Goal: Task Accomplishment & Management: Use online tool/utility

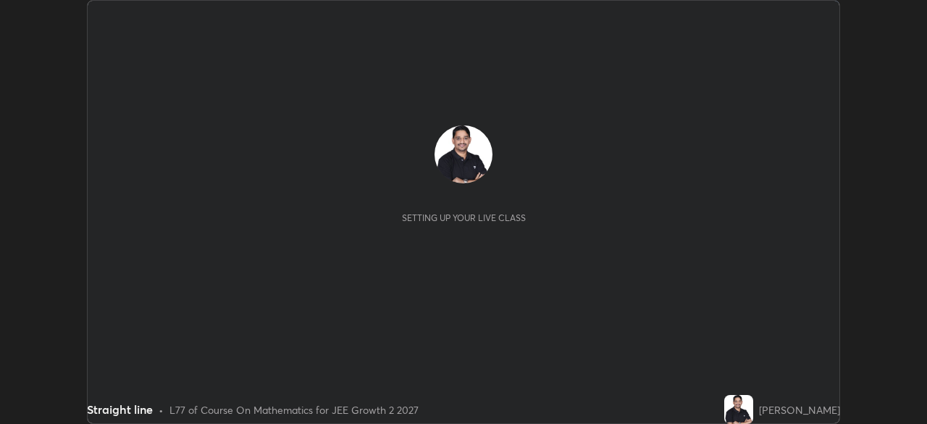
scroll to position [424, 926]
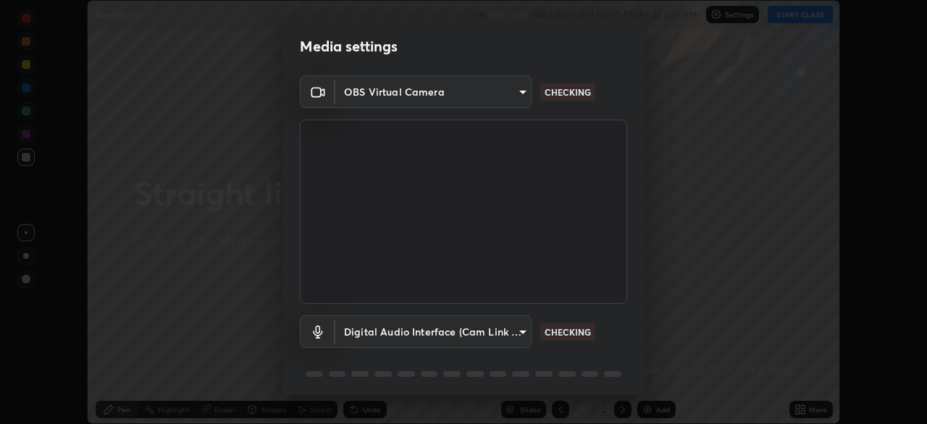
type input "7da4a789ca5c3b289f91b878aebf3769d603dce1d3acf67b661988e88742cb6b"
click at [646, 368] on div "Media settings OBS Virtual Camera 7da4a789ca5c3b289f91b878aebf3769d603dce1d3acf…" at bounding box center [463, 212] width 927 height 424
click at [525, 332] on body "Erase all Straight line Recording WAS SCHEDULED TO START AT 2:50 PM Settings ST…" at bounding box center [463, 212] width 927 height 424
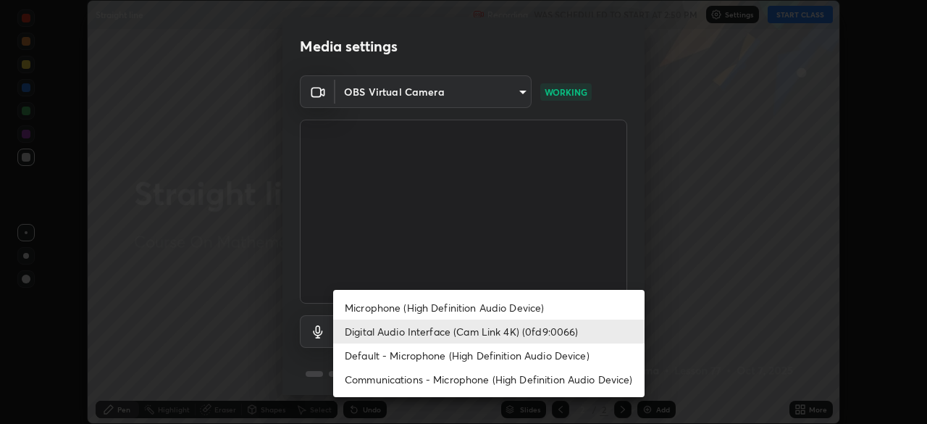
click at [484, 306] on li "Microphone (High Definition Audio Device)" at bounding box center [488, 307] width 311 height 24
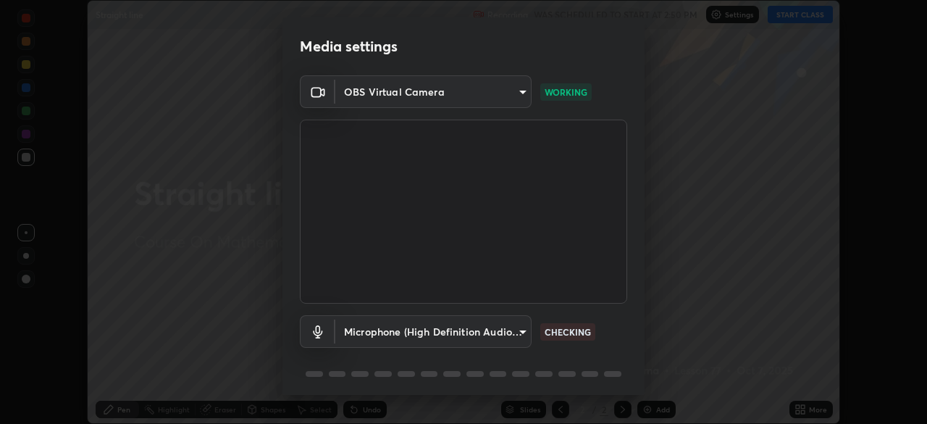
click at [639, 369] on div "OBS Virtual Camera 7da4a789ca5c3b289f91b878aebf3769d603dce1d3acf67b661988e88742…" at bounding box center [463, 237] width 362 height 324
click at [521, 329] on body "Erase all Straight line Recording WAS SCHEDULED TO START AT 2:50 PM Settings ST…" at bounding box center [463, 212] width 927 height 424
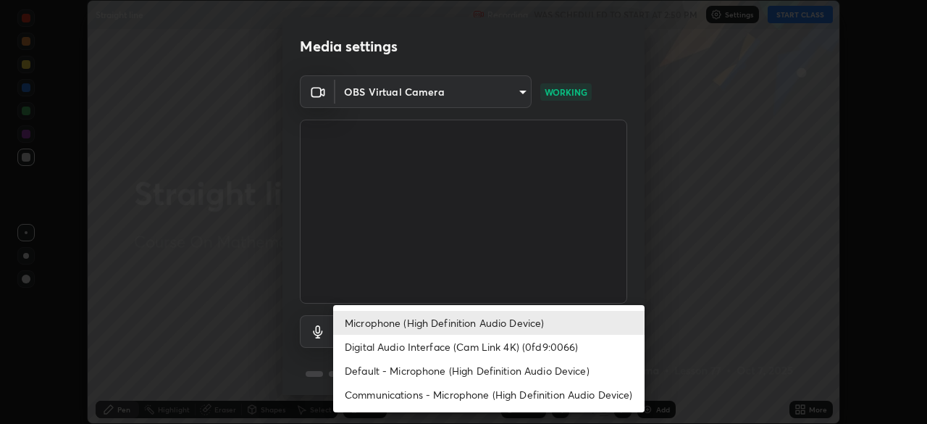
click at [464, 373] on li "Default - Microphone (High Definition Audio Device)" at bounding box center [488, 370] width 311 height 24
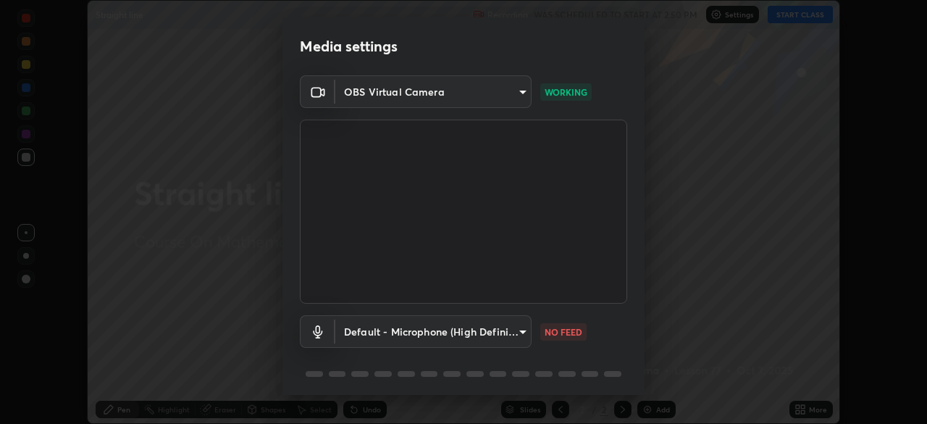
click at [521, 328] on body "Erase all Straight line Recording WAS SCHEDULED TO START AT 2:50 PM Settings ST…" at bounding box center [463, 212] width 927 height 424
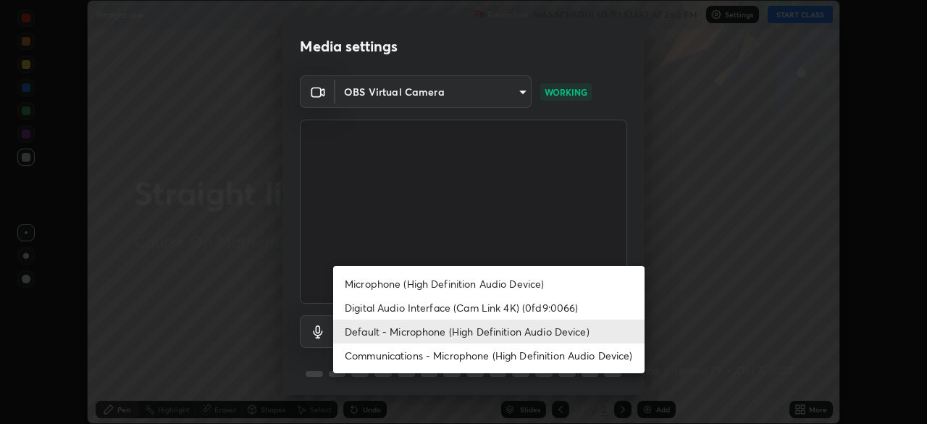
click at [458, 355] on li "Communications - Microphone (High Definition Audio Device)" at bounding box center [488, 355] width 311 height 24
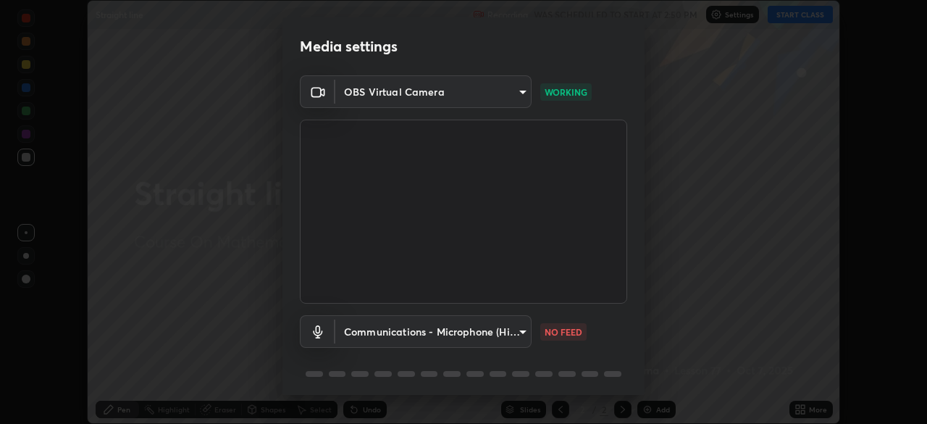
click at [519, 332] on body "Erase all Straight line Recording WAS SCHEDULED TO START AT 2:50 PM Settings ST…" at bounding box center [463, 212] width 927 height 424
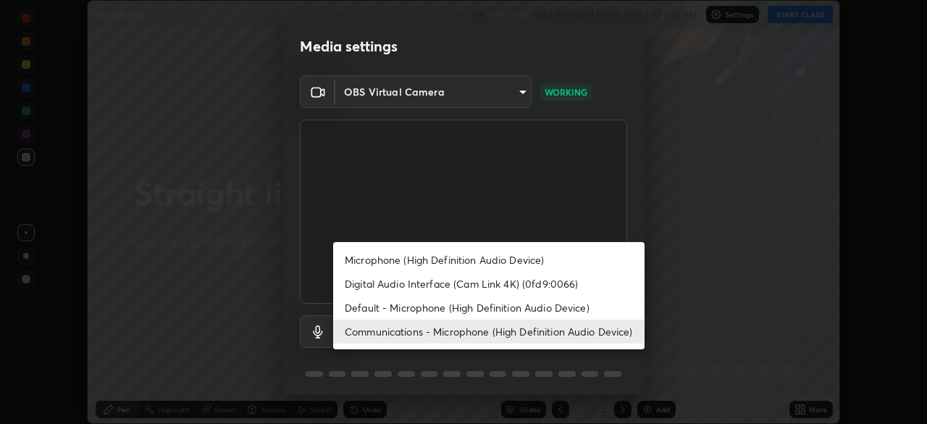
click at [499, 259] on li "Microphone (High Definition Audio Device)" at bounding box center [488, 260] width 311 height 24
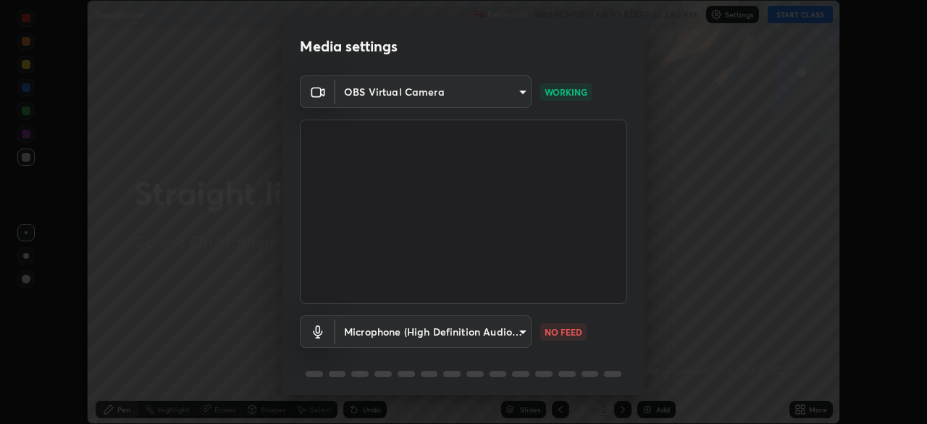
click at [521, 331] on body "Erase all Straight line Recording WAS SCHEDULED TO START AT 2:50 PM Settings ST…" at bounding box center [463, 212] width 927 height 424
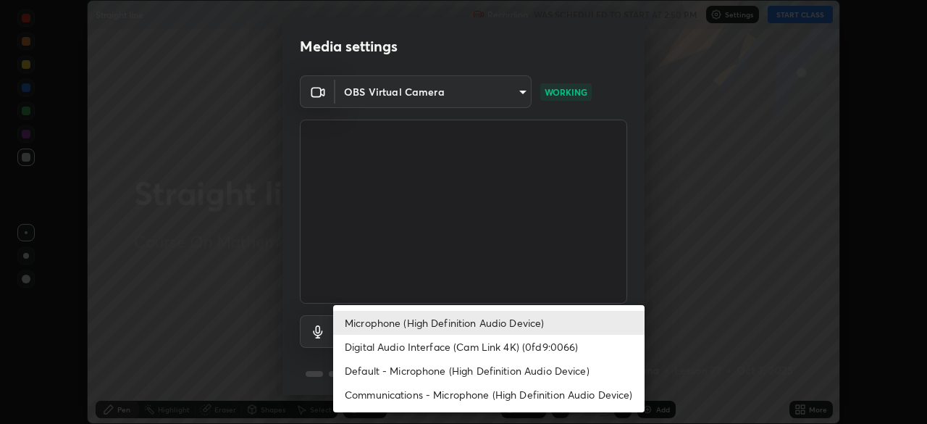
click at [497, 347] on li "Digital Audio Interface (Cam Link 4K) (0fd9:0066)" at bounding box center [488, 346] width 311 height 24
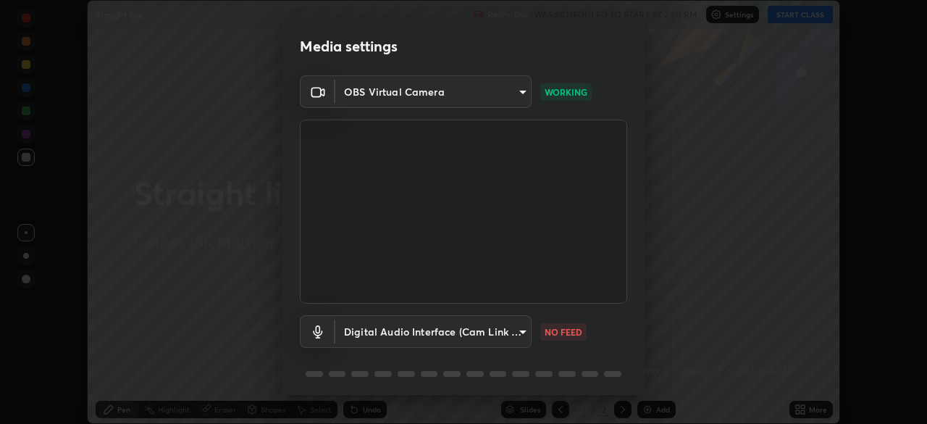
type input "f06f4949873e44ad7b979a91ac01acc3bcfacb48c8e24a8d9cfffa01efa002b7"
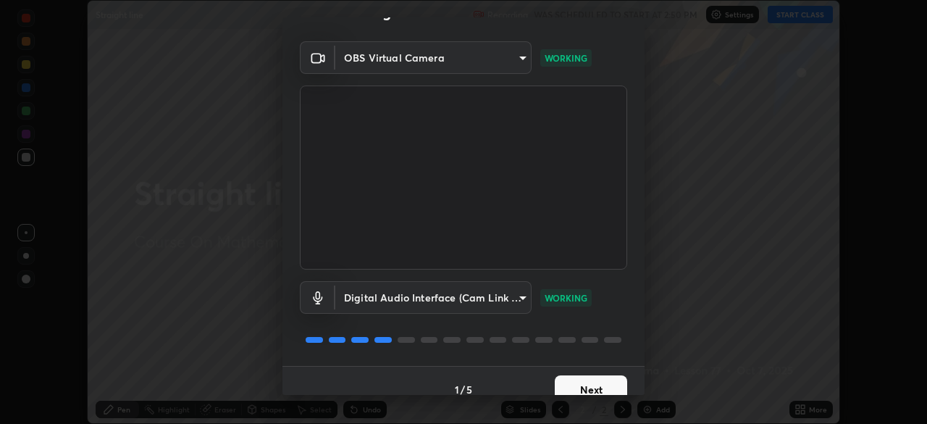
scroll to position [51, 0]
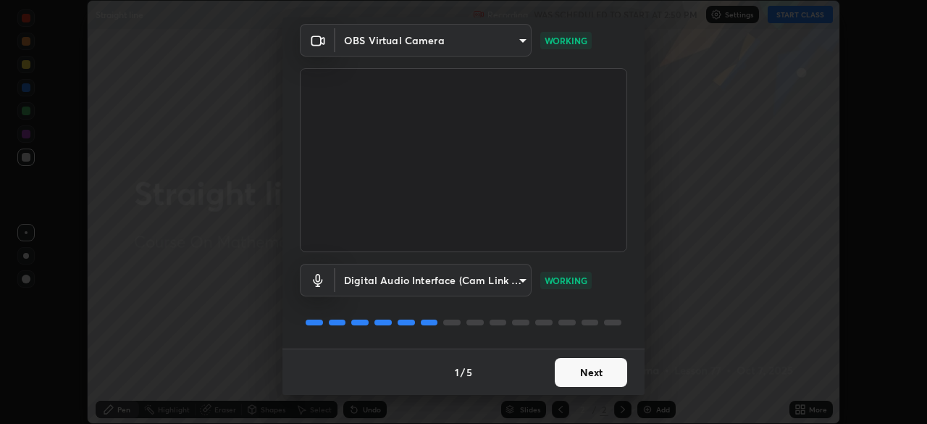
click at [611, 368] on button "Next" at bounding box center [591, 372] width 72 height 29
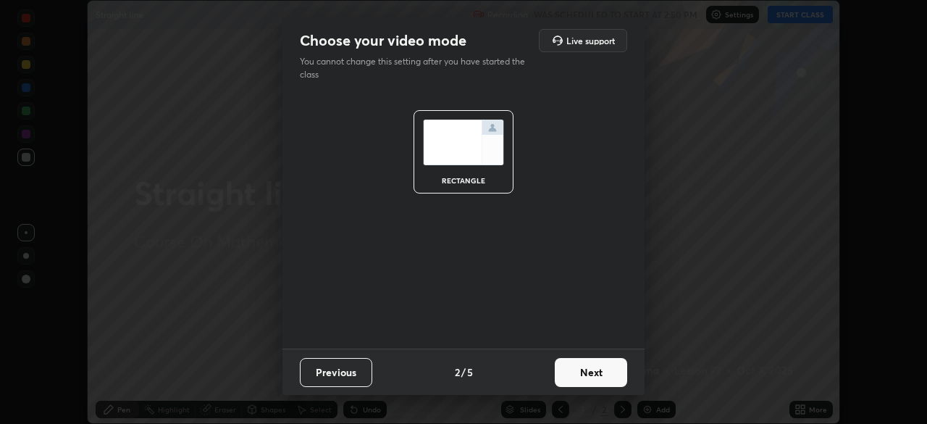
scroll to position [0, 0]
click at [619, 373] on button "Next" at bounding box center [591, 372] width 72 height 29
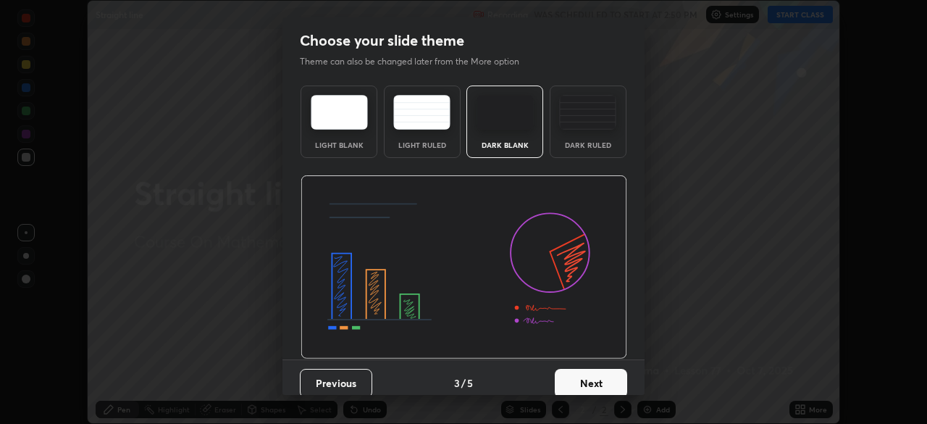
click at [618, 384] on button "Next" at bounding box center [591, 382] width 72 height 29
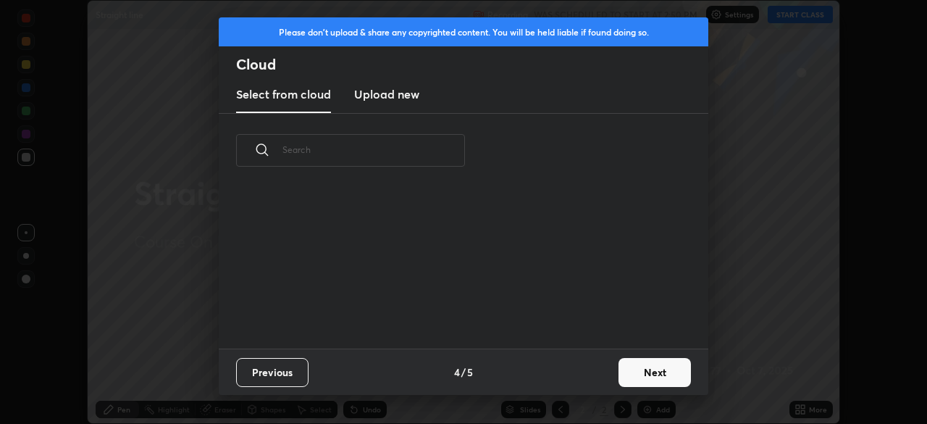
click at [639, 369] on button "Next" at bounding box center [654, 372] width 72 height 29
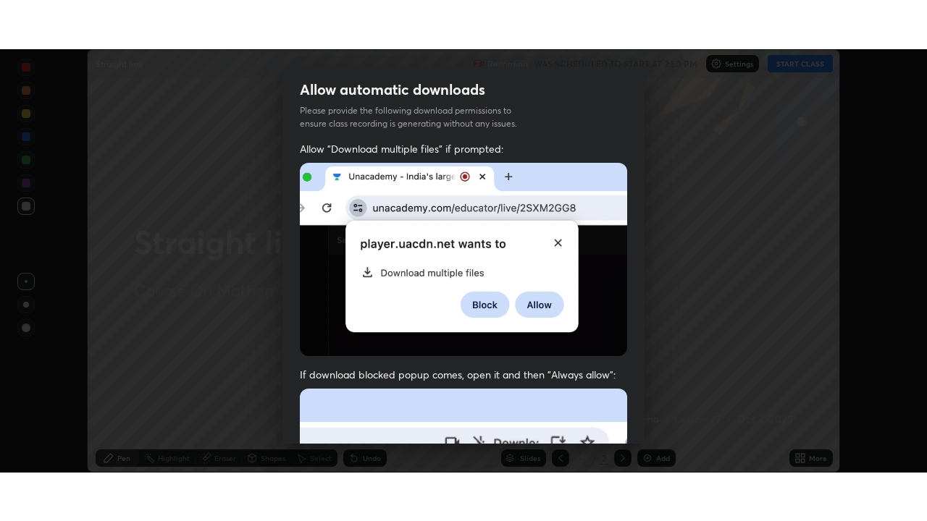
scroll to position [330, 0]
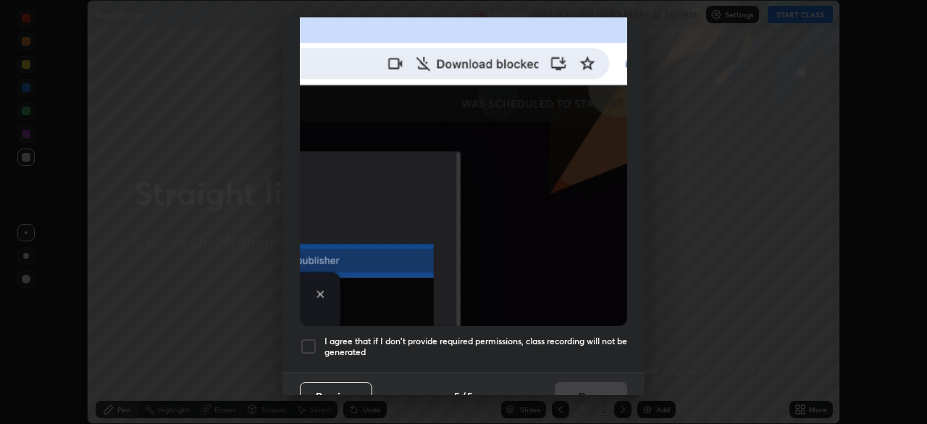
click at [646, 381] on div "Allow automatic downloads Please provide the following download permissions to …" at bounding box center [463, 212] width 927 height 424
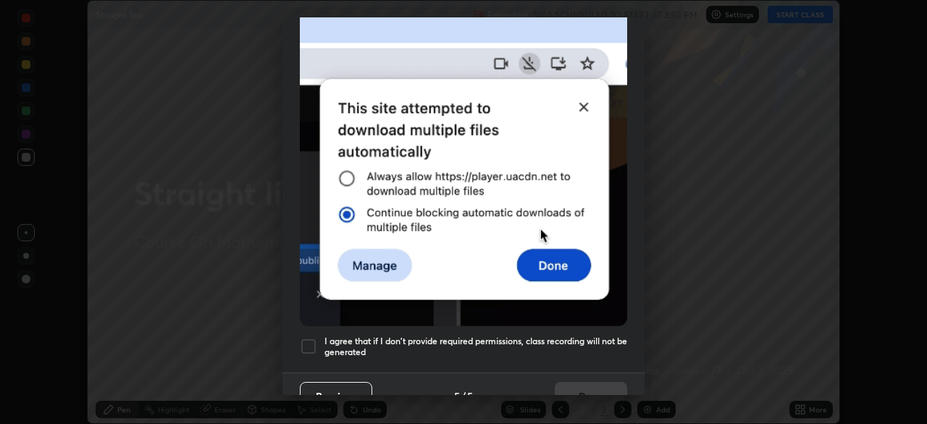
click at [647, 389] on div "Allow automatic downloads Please provide the following download permissions to …" at bounding box center [463, 212] width 927 height 424
click at [646, 394] on div "Allow automatic downloads Please provide the following download permissions to …" at bounding box center [463, 212] width 927 height 424
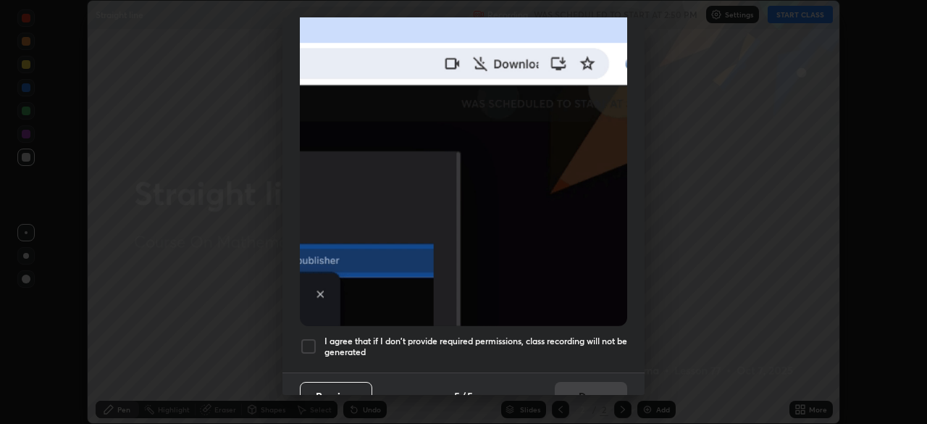
click at [600, 335] on h5 "I agree that if I don't provide required permissions, class recording will not …" at bounding box center [475, 346] width 303 height 22
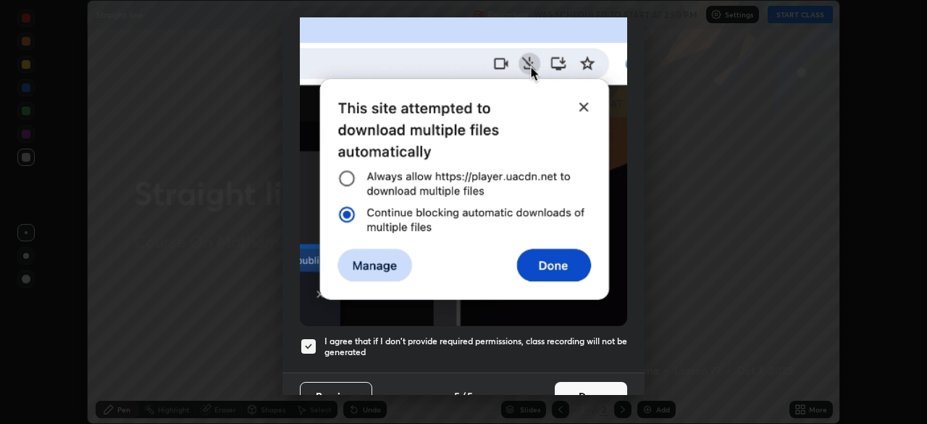
click at [599, 383] on button "Done" at bounding box center [591, 396] width 72 height 29
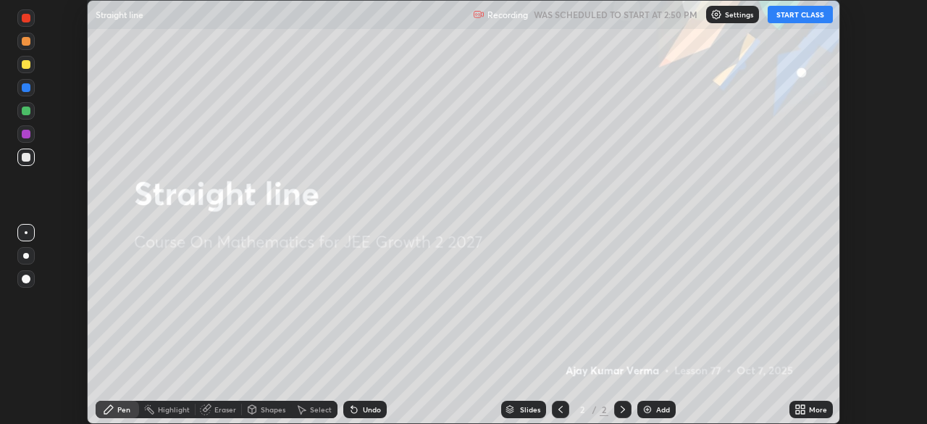
click at [794, 16] on button "START CLASS" at bounding box center [799, 14] width 65 height 17
click at [801, 407] on icon at bounding box center [803, 407] width 4 height 4
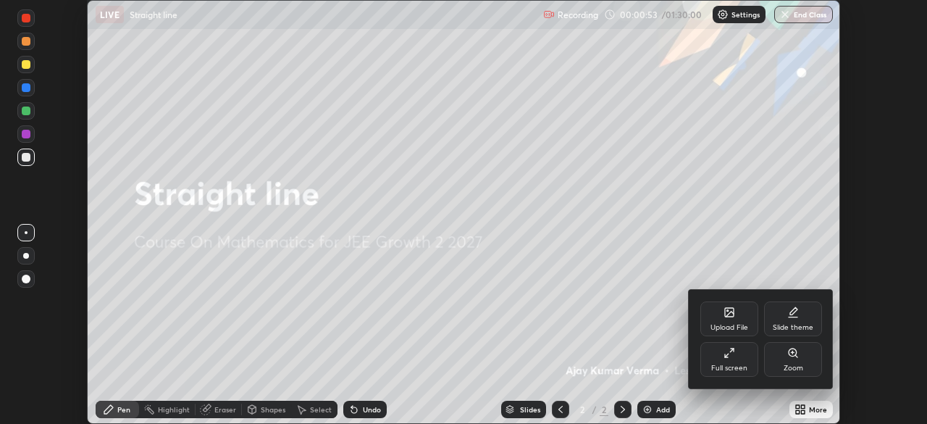
click at [728, 350] on icon at bounding box center [729, 353] width 12 height 12
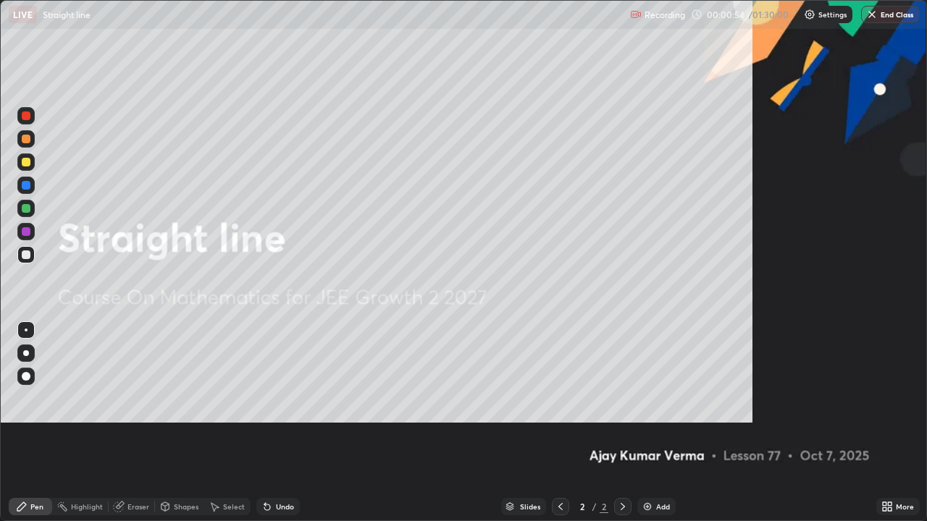
scroll to position [521, 927]
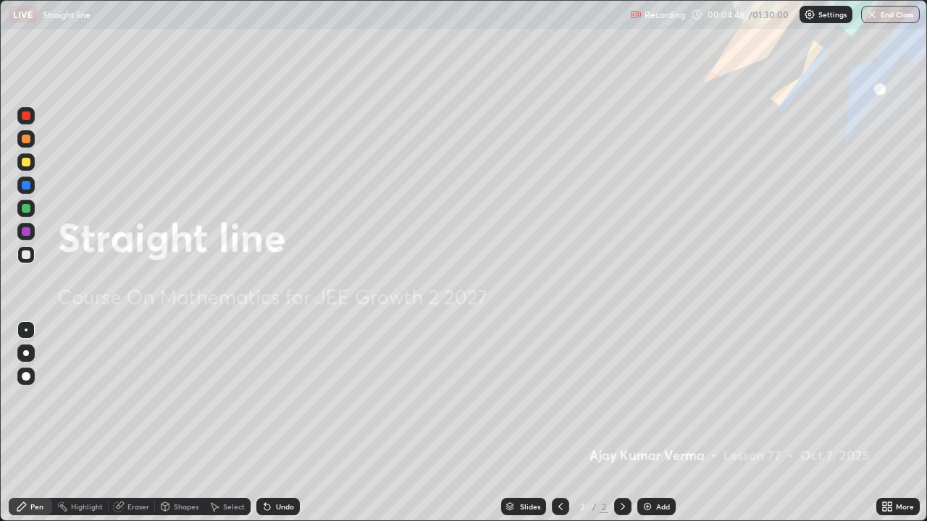
click at [648, 423] on img at bounding box center [647, 507] width 12 height 12
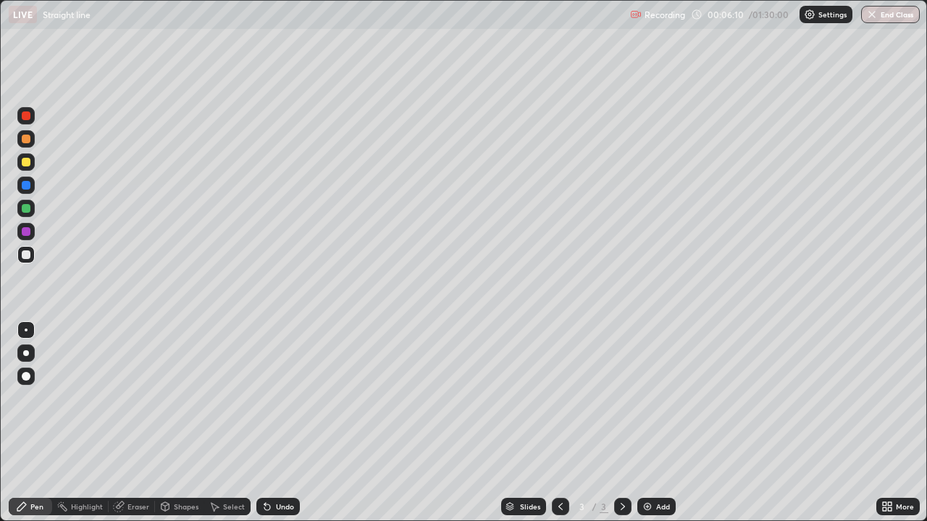
click at [28, 138] on div at bounding box center [26, 139] width 9 height 9
click at [27, 162] on div at bounding box center [26, 162] width 9 height 9
click at [32, 257] on div at bounding box center [25, 254] width 17 height 17
click at [26, 206] on div at bounding box center [26, 208] width 9 height 9
click at [27, 253] on div at bounding box center [26, 254] width 9 height 9
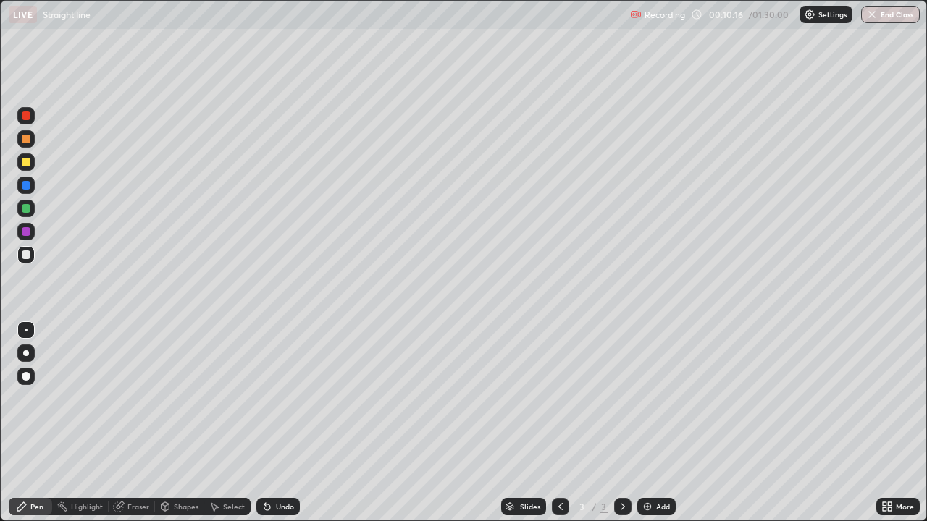
click at [27, 232] on div at bounding box center [26, 231] width 9 height 9
click at [27, 164] on div at bounding box center [26, 162] width 9 height 9
click at [137, 423] on div "Eraser" at bounding box center [138, 506] width 22 height 7
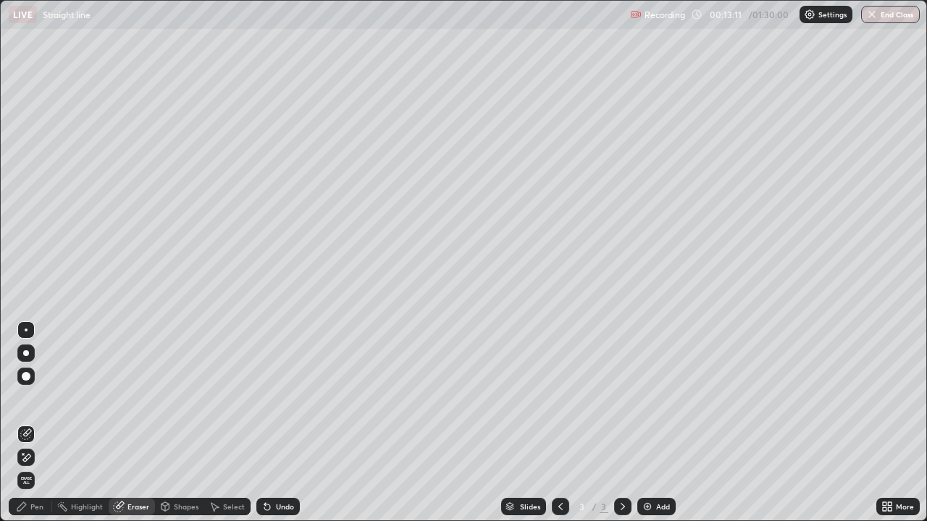
click at [58, 423] on circle at bounding box center [57, 505] width 1 height 1
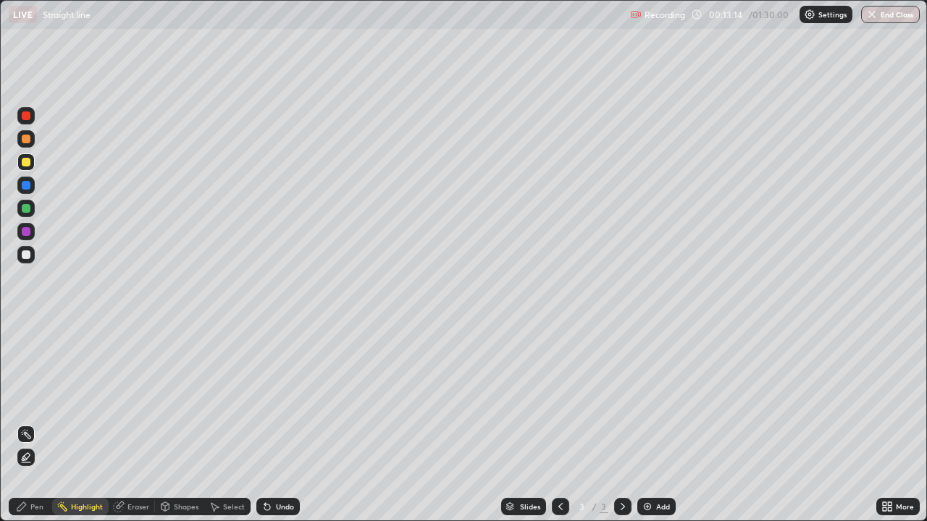
click at [43, 423] on div "Pen" at bounding box center [30, 506] width 43 height 17
click at [31, 188] on div at bounding box center [25, 185] width 17 height 17
click at [645, 423] on img at bounding box center [647, 507] width 12 height 12
click at [27, 135] on div at bounding box center [26, 139] width 9 height 9
click at [28, 164] on div at bounding box center [26, 162] width 9 height 9
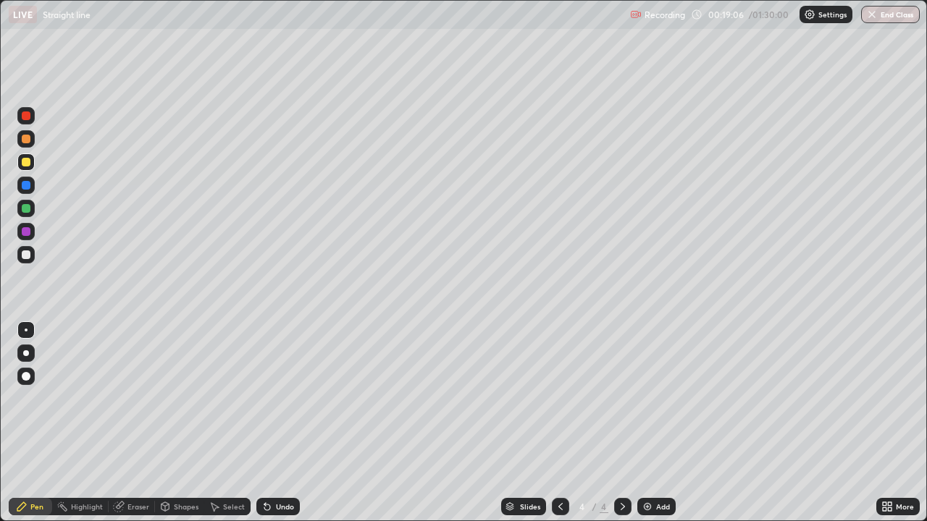
click at [26, 161] on div at bounding box center [26, 162] width 9 height 9
click at [131, 423] on div "Eraser" at bounding box center [138, 506] width 22 height 7
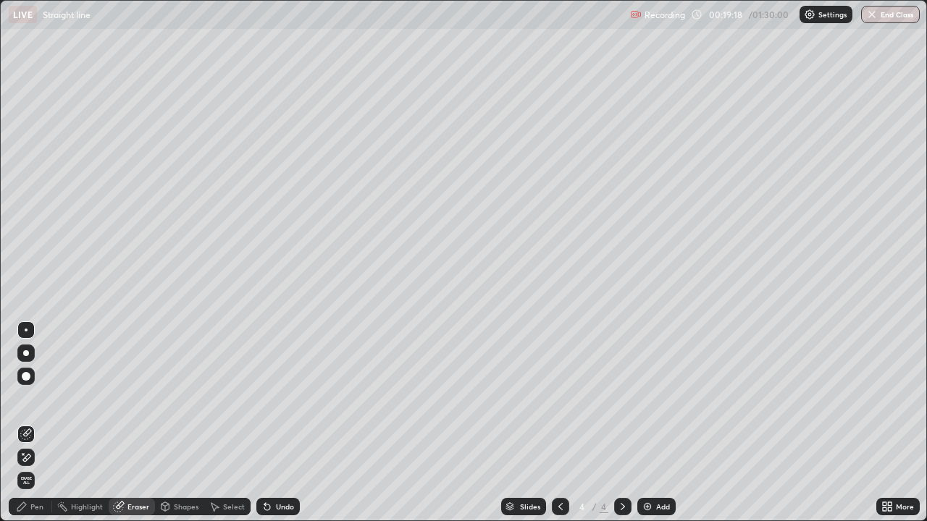
click at [35, 423] on div "Pen" at bounding box center [36, 506] width 13 height 7
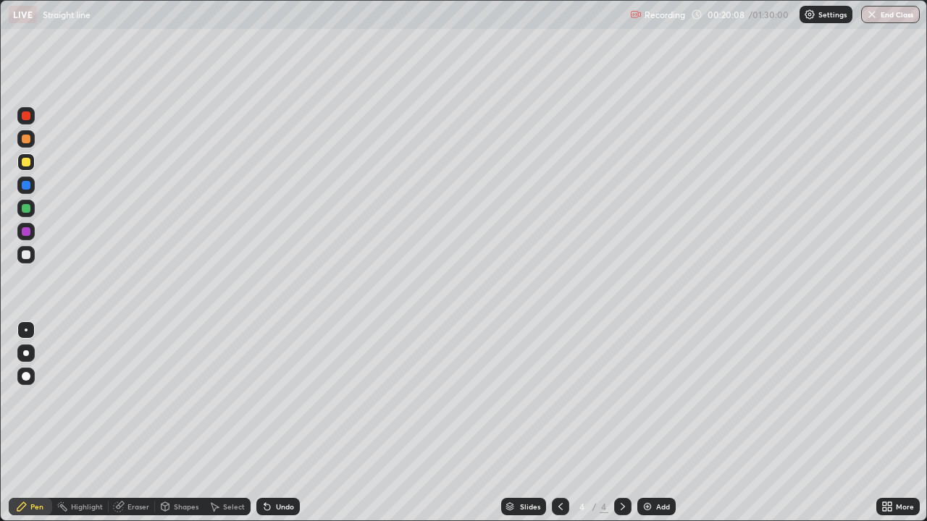
click at [29, 139] on div at bounding box center [26, 139] width 9 height 9
click at [135, 423] on div "Eraser" at bounding box center [138, 506] width 22 height 7
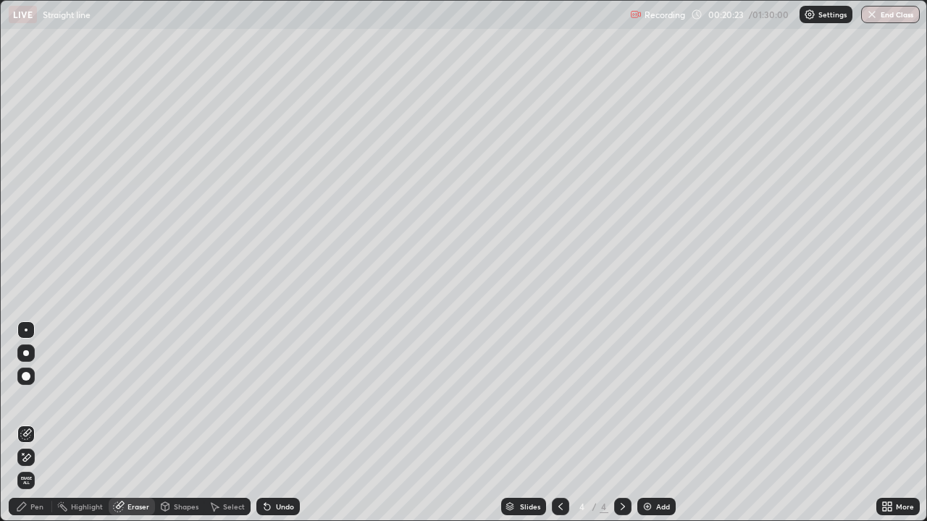
click at [43, 423] on div "Pen" at bounding box center [30, 506] width 43 height 17
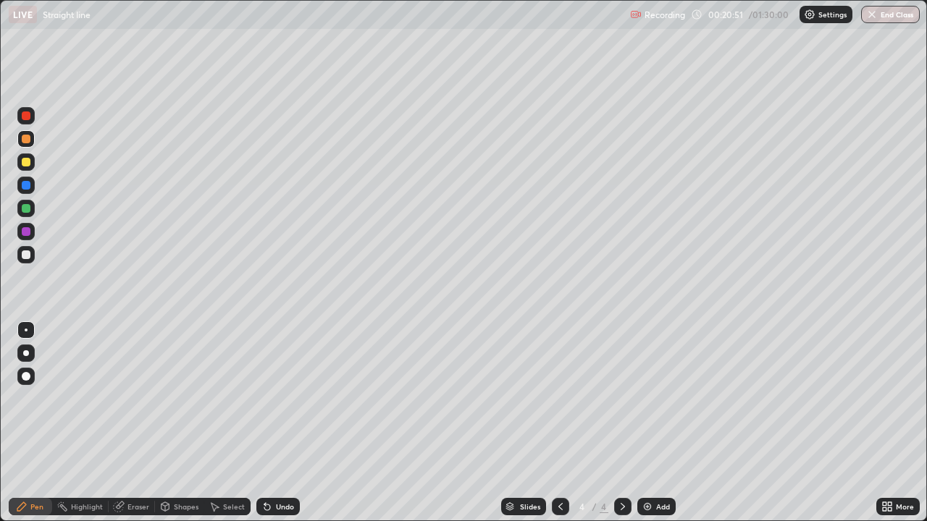
click at [132, 423] on div "Eraser" at bounding box center [138, 506] width 22 height 7
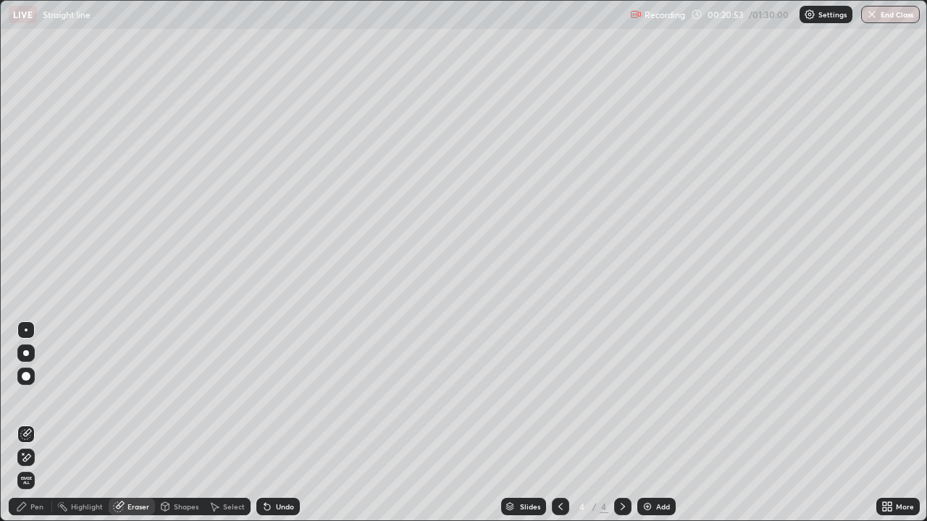
click at [33, 423] on div "Pen" at bounding box center [36, 506] width 13 height 7
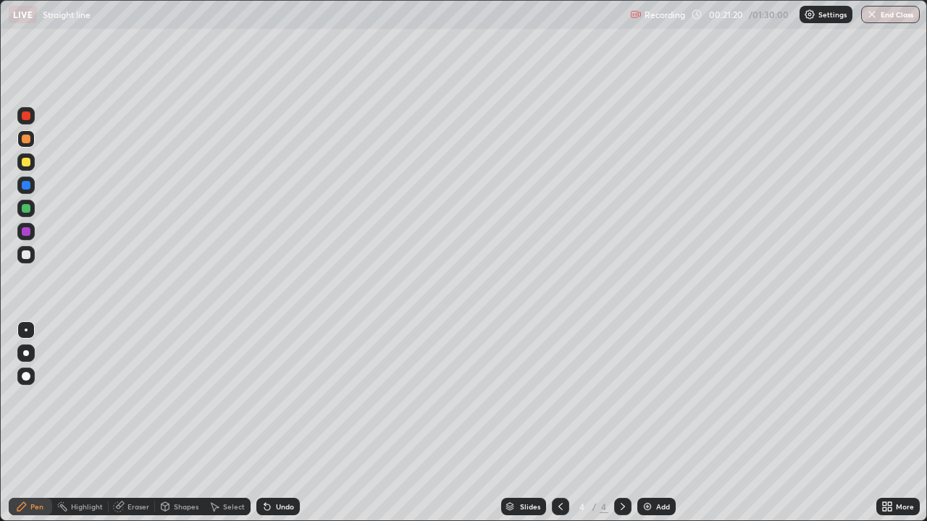
click at [29, 161] on div at bounding box center [26, 162] width 9 height 9
click at [28, 139] on div at bounding box center [26, 139] width 9 height 9
click at [30, 186] on div at bounding box center [26, 185] width 9 height 9
click at [25, 162] on div at bounding box center [26, 162] width 9 height 9
click at [644, 423] on img at bounding box center [647, 507] width 12 height 12
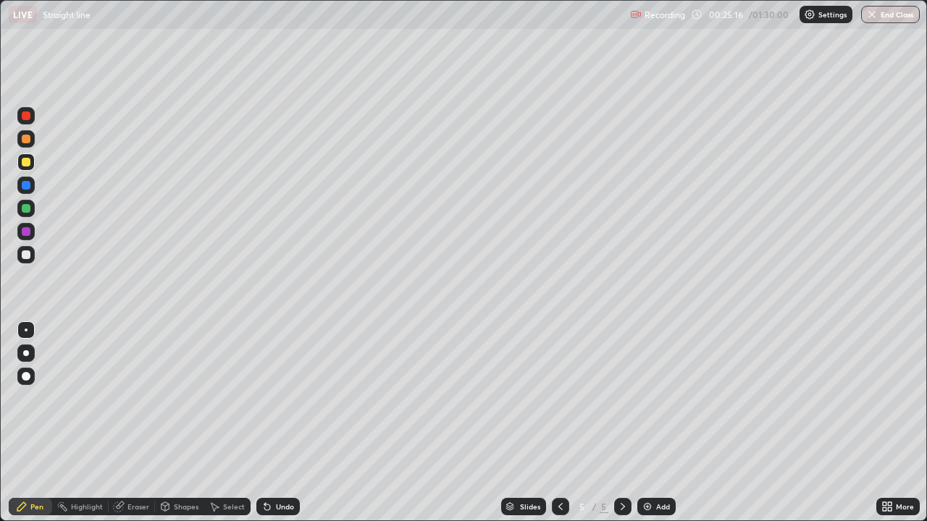
click at [132, 423] on div "Eraser" at bounding box center [138, 506] width 22 height 7
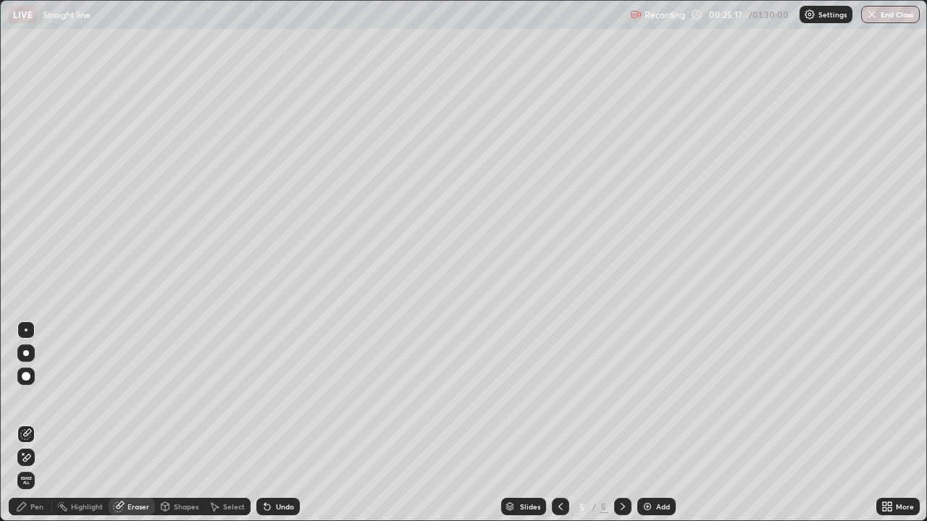
click at [41, 423] on div "Pen" at bounding box center [30, 506] width 43 height 17
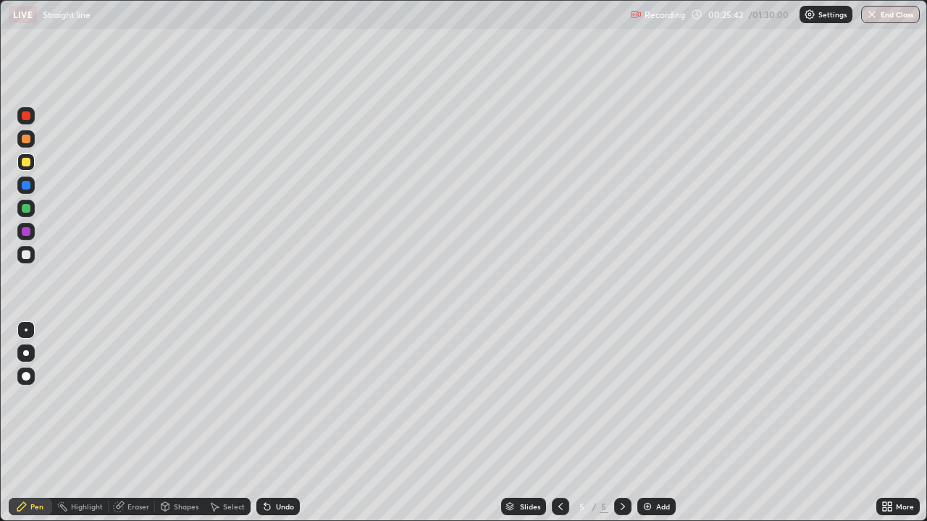
click at [28, 135] on div at bounding box center [26, 139] width 9 height 9
click at [559, 423] on icon at bounding box center [561, 507] width 12 height 12
click at [27, 210] on div at bounding box center [26, 208] width 9 height 9
click at [620, 423] on icon at bounding box center [623, 507] width 12 height 12
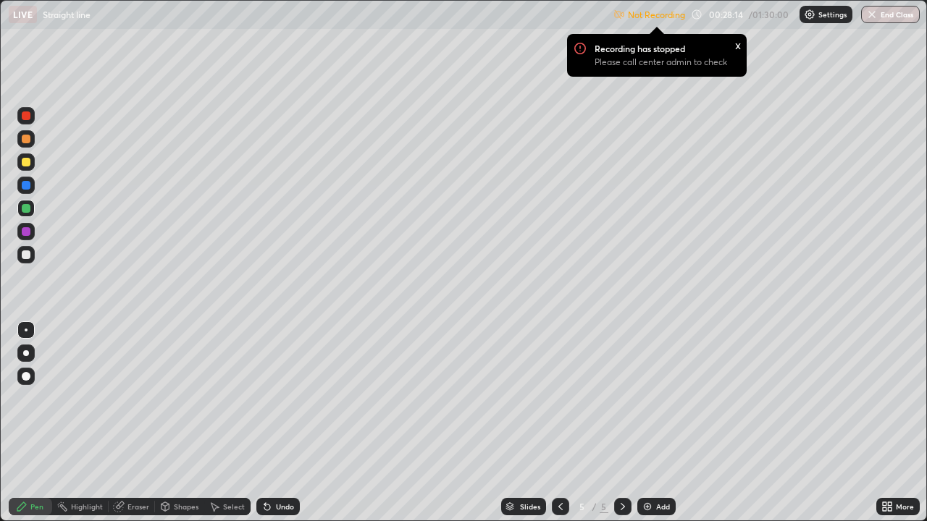
click at [27, 164] on div at bounding box center [26, 162] width 9 height 9
click at [667, 17] on p "Not Recording" at bounding box center [656, 14] width 57 height 11
click at [637, 61] on p "Please call center admin to check" at bounding box center [660, 62] width 132 height 12
click at [684, 65] on p "Please call center admin to check" at bounding box center [660, 62] width 132 height 12
click at [832, 14] on p "Settings" at bounding box center [832, 14] width 28 height 7
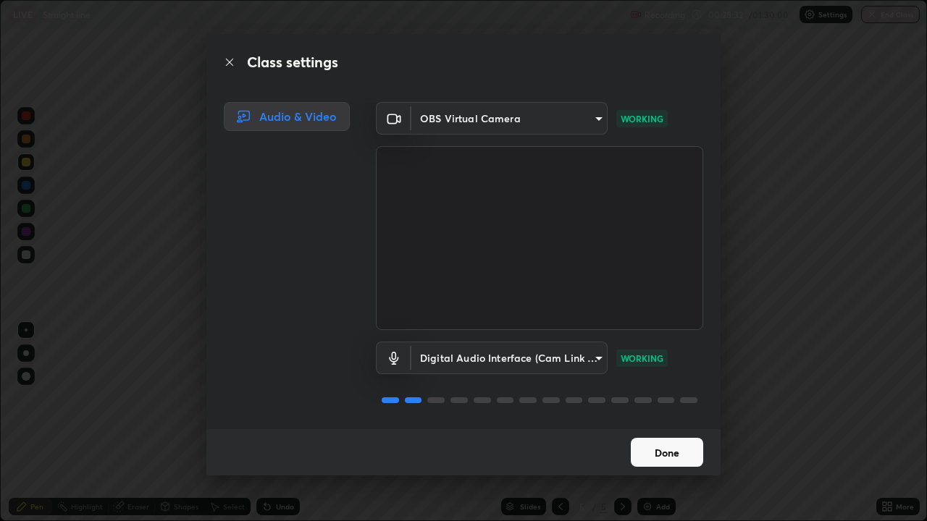
click at [654, 423] on button "Done" at bounding box center [667, 452] width 72 height 29
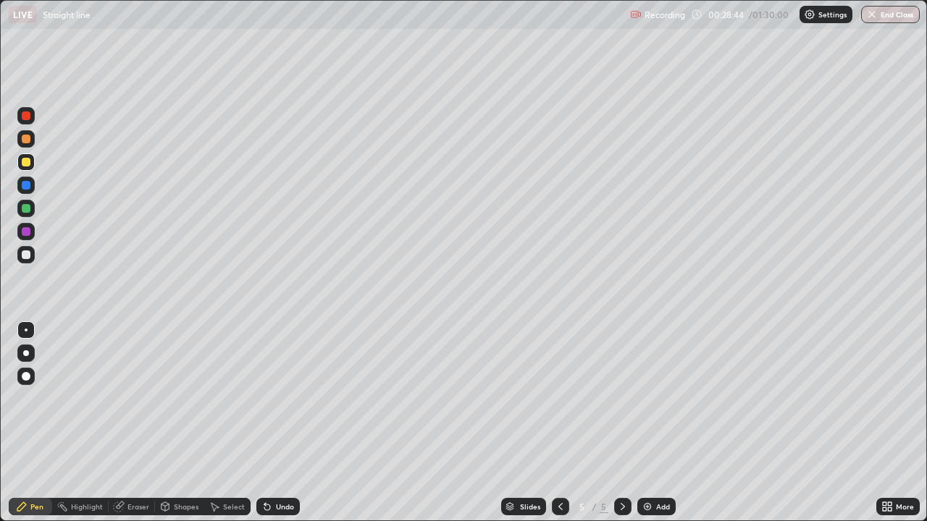
click at [25, 255] on div at bounding box center [26, 254] width 9 height 9
click at [131, 423] on div "Eraser" at bounding box center [138, 506] width 22 height 7
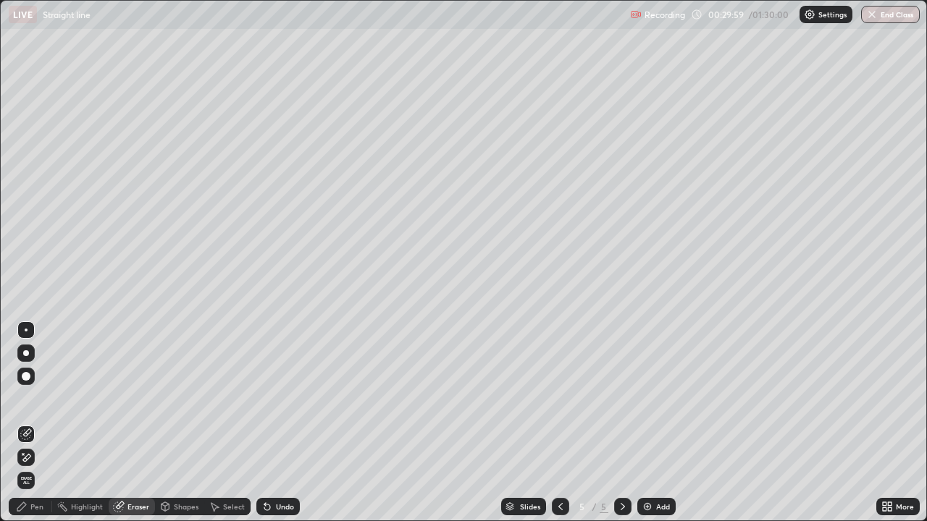
click at [43, 423] on div "Pen" at bounding box center [36, 506] width 13 height 7
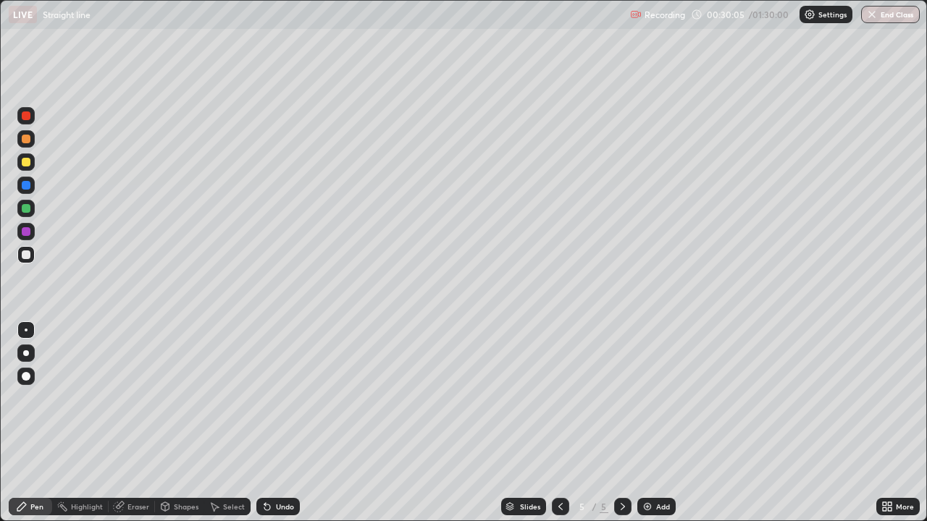
click at [132, 423] on div "Eraser" at bounding box center [138, 506] width 22 height 7
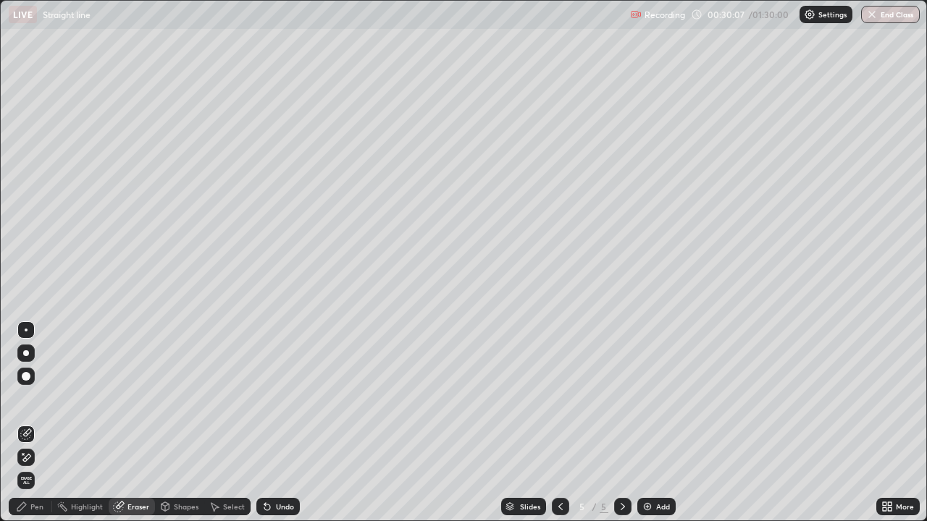
click at [39, 423] on div "Pen" at bounding box center [30, 506] width 43 height 17
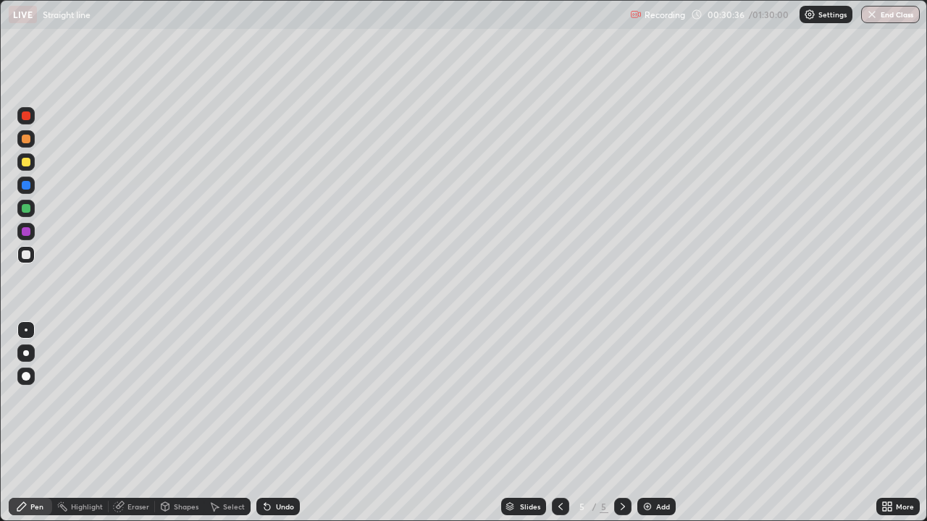
click at [25, 231] on div at bounding box center [26, 231] width 9 height 9
click at [28, 167] on div at bounding box center [25, 161] width 17 height 17
click at [25, 160] on div at bounding box center [26, 162] width 9 height 9
click at [32, 140] on div at bounding box center [25, 138] width 17 height 17
click at [645, 423] on img at bounding box center [647, 507] width 12 height 12
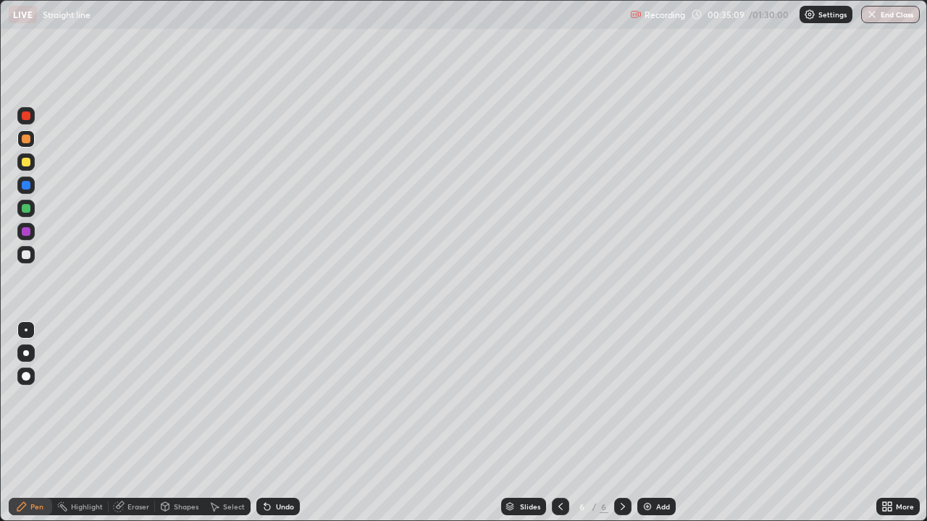
click at [555, 423] on div at bounding box center [560, 506] width 17 height 17
click at [619, 423] on div at bounding box center [622, 506] width 17 height 17
click at [557, 423] on icon at bounding box center [561, 507] width 12 height 12
click at [620, 423] on icon at bounding box center [623, 507] width 12 height 12
click at [558, 423] on icon at bounding box center [561, 507] width 12 height 12
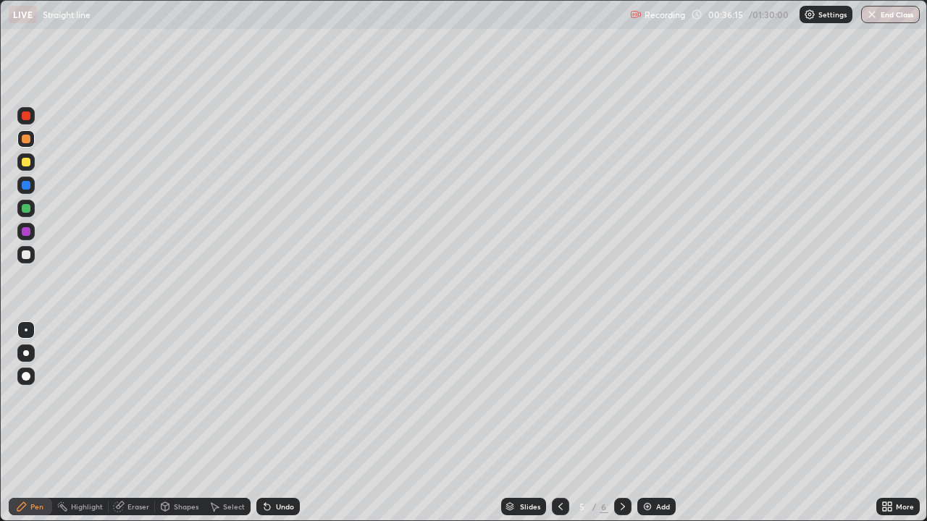
click at [559, 423] on icon at bounding box center [561, 507] width 12 height 12
click at [624, 423] on icon at bounding box center [623, 507] width 12 height 12
click at [621, 423] on icon at bounding box center [623, 507] width 12 height 12
click at [552, 423] on div at bounding box center [560, 506] width 17 height 17
click at [614, 423] on div at bounding box center [622, 506] width 17 height 17
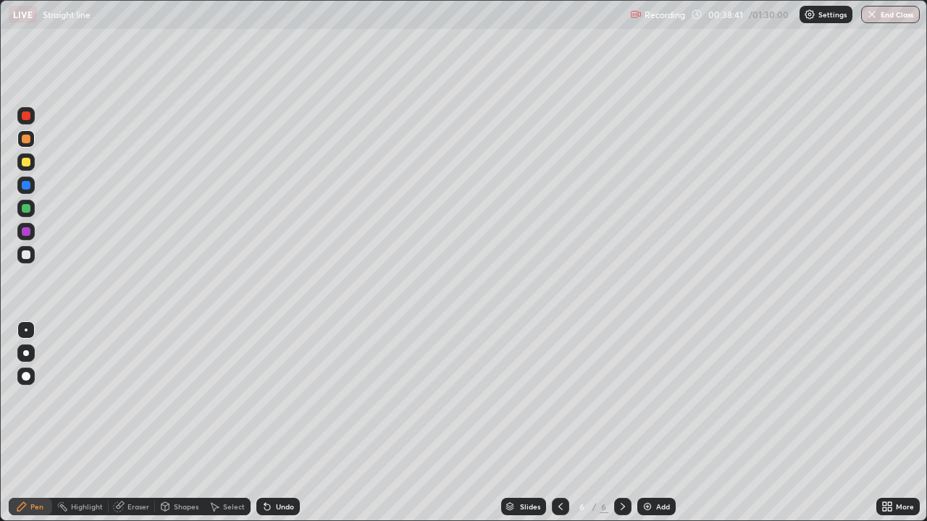
click at [26, 161] on div at bounding box center [26, 162] width 9 height 9
click at [559, 423] on icon at bounding box center [561, 507] width 12 height 12
click at [558, 423] on icon at bounding box center [561, 507] width 12 height 12
click at [559, 423] on icon at bounding box center [561, 507] width 12 height 12
click at [620, 423] on icon at bounding box center [623, 507] width 12 height 12
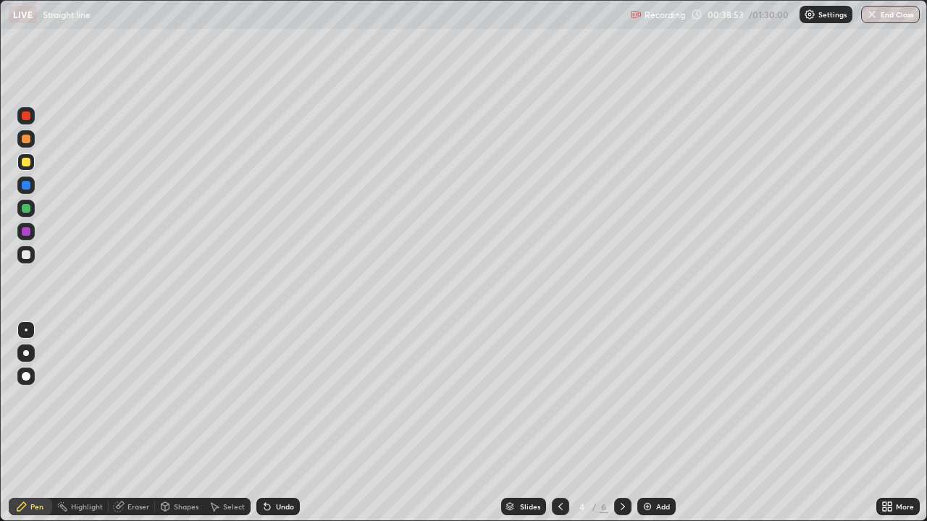
click at [621, 423] on icon at bounding box center [623, 507] width 12 height 12
click at [26, 186] on div at bounding box center [26, 185] width 9 height 9
click at [644, 423] on img at bounding box center [647, 507] width 12 height 12
click at [29, 136] on div at bounding box center [26, 139] width 9 height 9
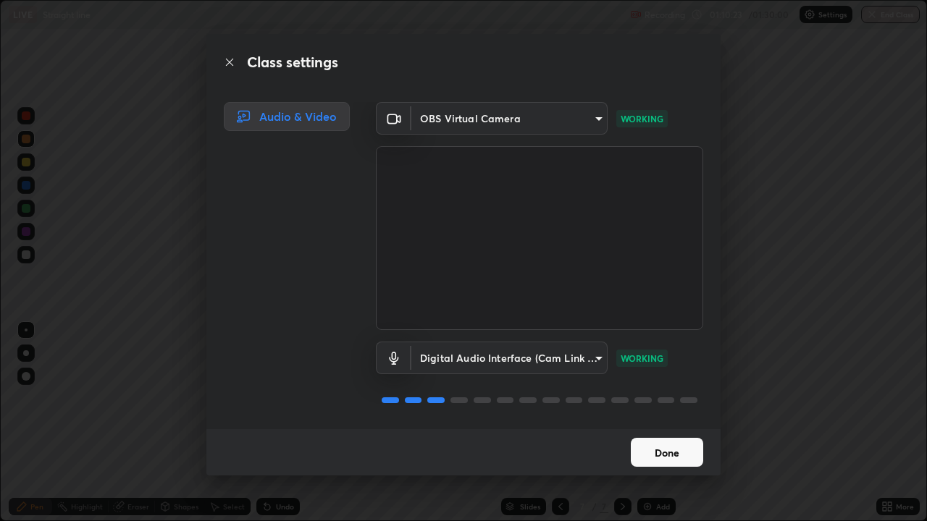
click at [669, 423] on button "Done" at bounding box center [667, 452] width 72 height 29
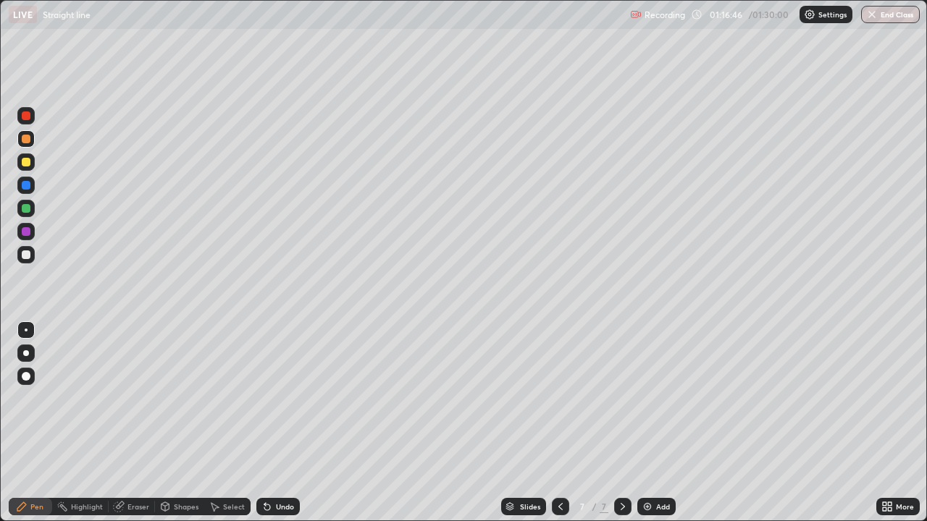
click at [883, 9] on button "End Class" at bounding box center [890, 14] width 59 height 17
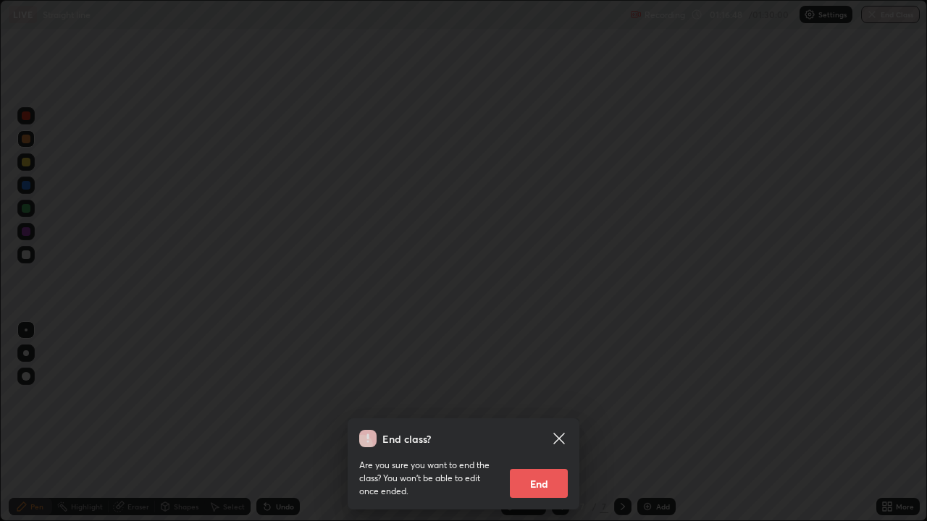
click at [534, 423] on button "End" at bounding box center [539, 483] width 58 height 29
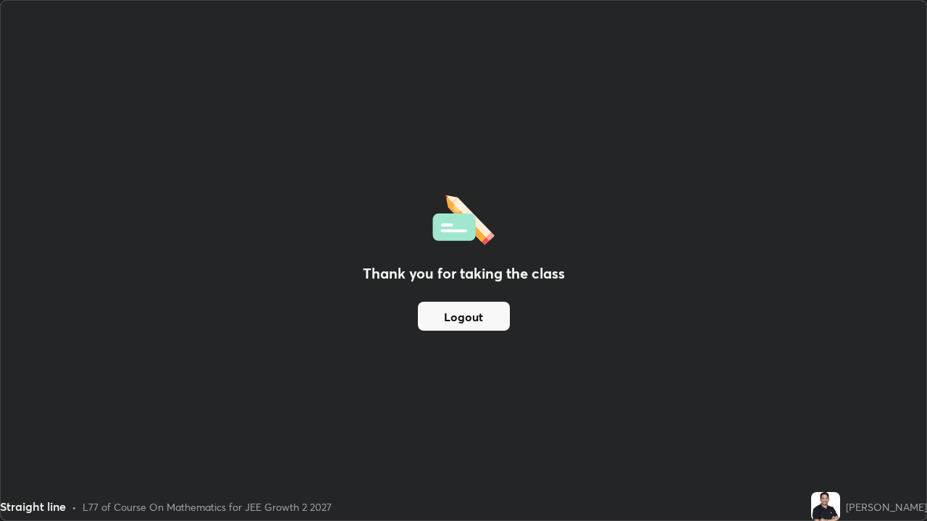
click at [446, 354] on div "Thank you for taking the class Logout" at bounding box center [463, 261] width 925 height 520
click at [464, 319] on button "Logout" at bounding box center [464, 316] width 92 height 29
